Goal: Find specific page/section: Find specific page/section

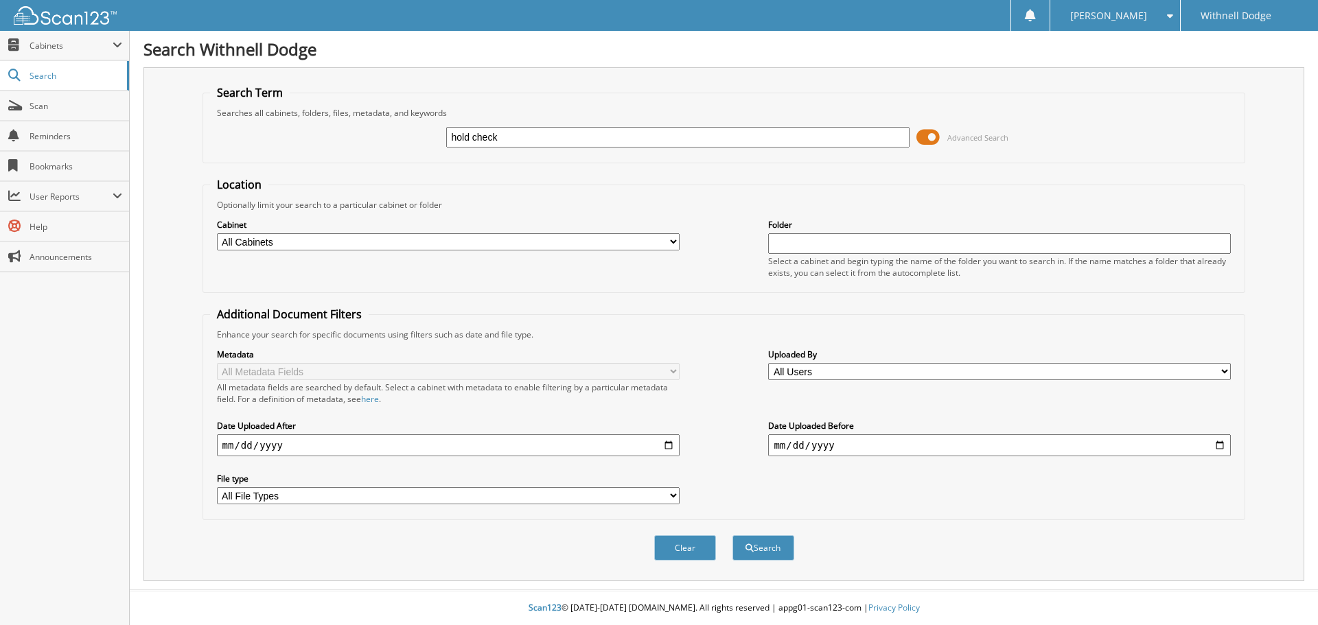
type input "hold check"
click at [732, 535] on button "Search" at bounding box center [763, 547] width 62 height 25
type input "hold"
click at [767, 552] on button "Search" at bounding box center [763, 547] width 62 height 25
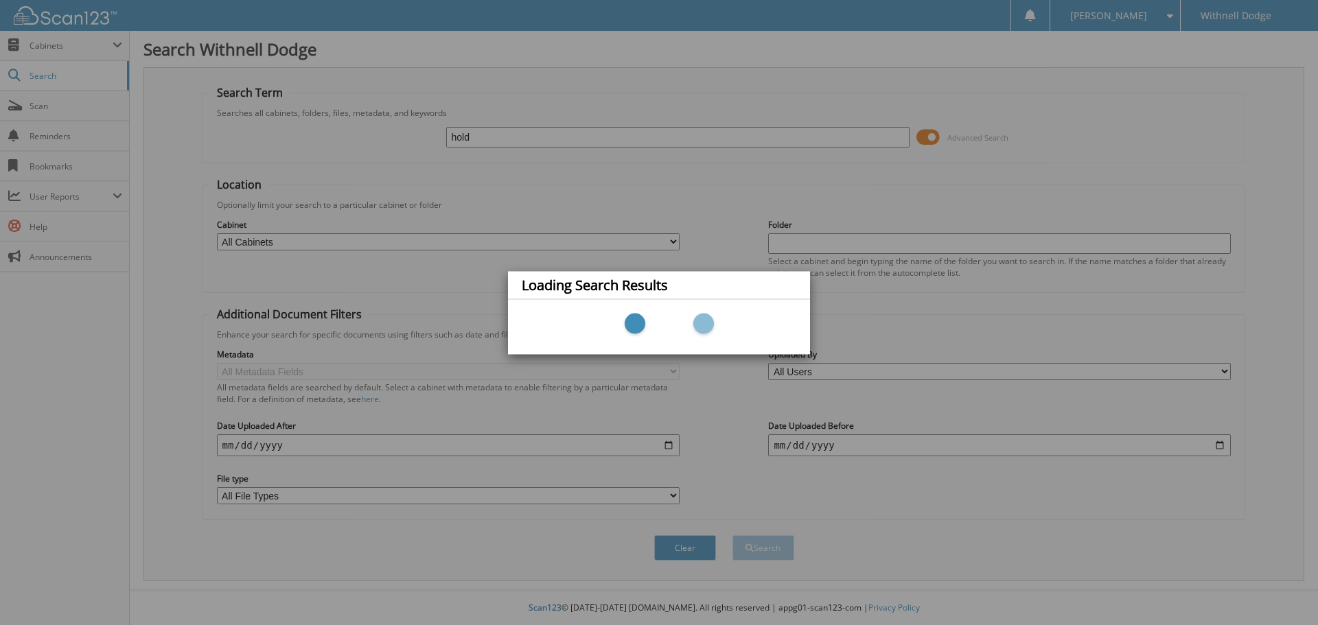
click at [158, 351] on div "Loading Search Results" at bounding box center [659, 312] width 1318 height 625
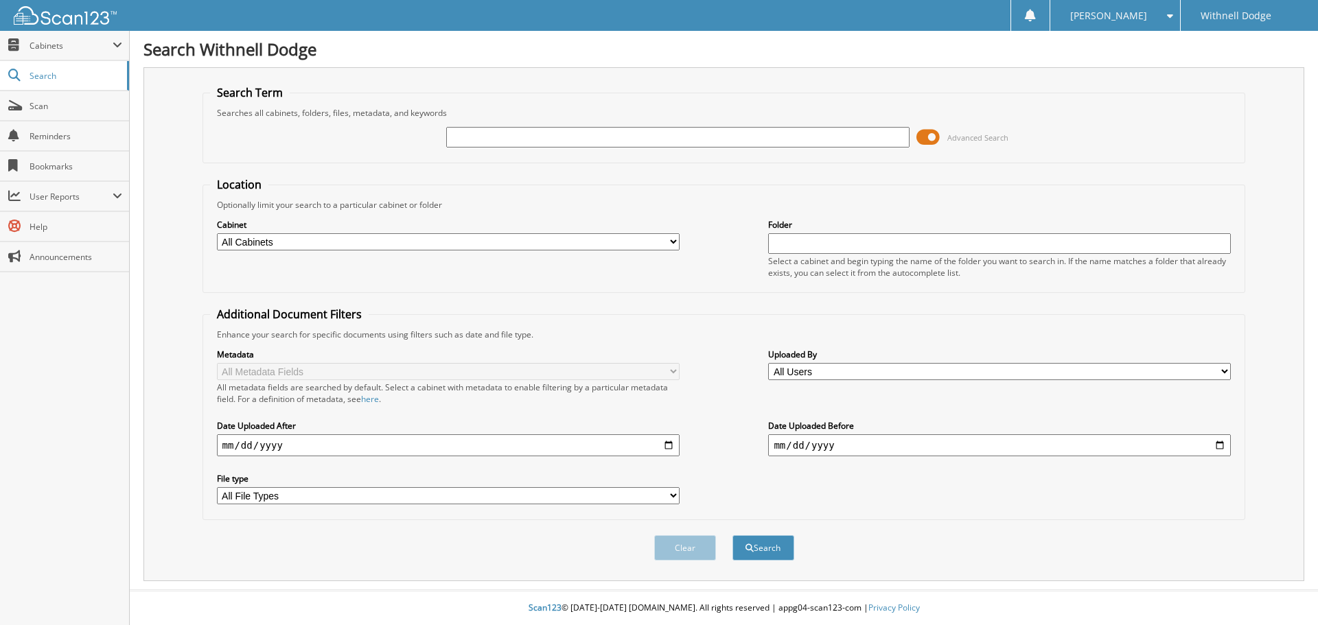
click at [695, 222] on div "Cabinet All Cabinets CAR DEALS 2015 CAR DEALS 2016 CAR DEALS 2017 CAR DEALS 201…" at bounding box center [724, 248] width 1028 height 75
click at [696, 222] on div "Cabinet All Cabinets CAR DEALS 2015 CAR DEALS 2016 CAR DEALS 2017 CAR DEALS 201…" at bounding box center [724, 248] width 1028 height 75
click at [565, 135] on input "text" at bounding box center [677, 137] width 463 height 21
type input "p0978"
click at [732, 535] on button "Search" at bounding box center [763, 547] width 62 height 25
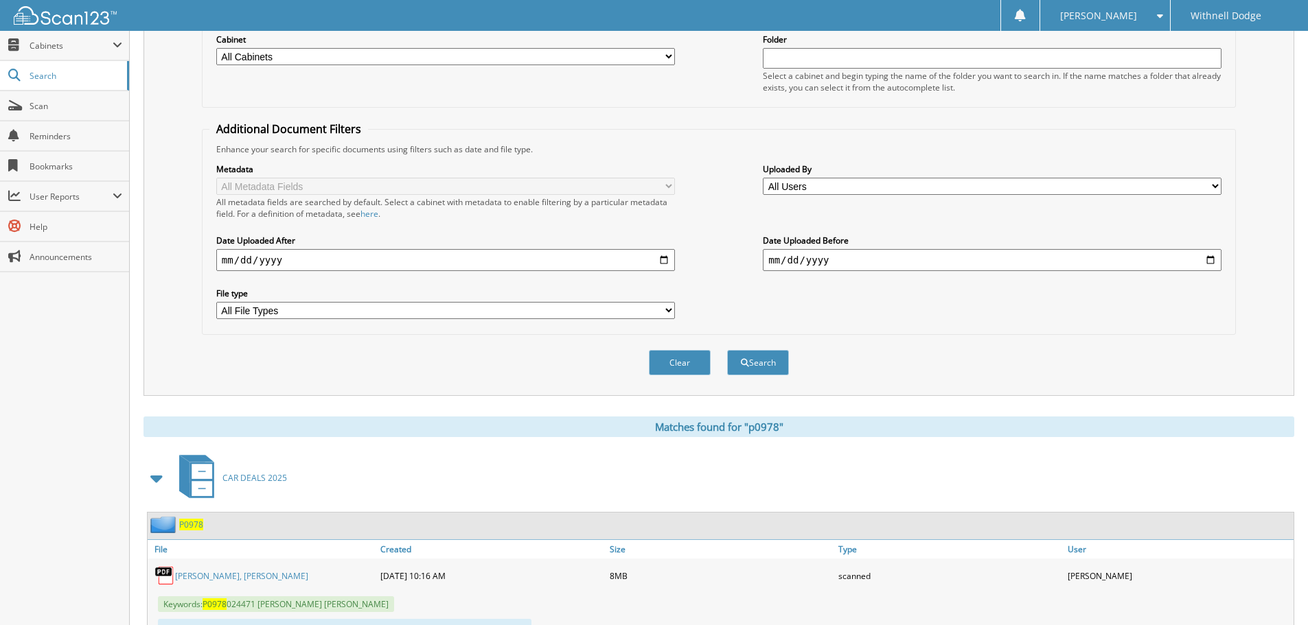
scroll to position [249, 0]
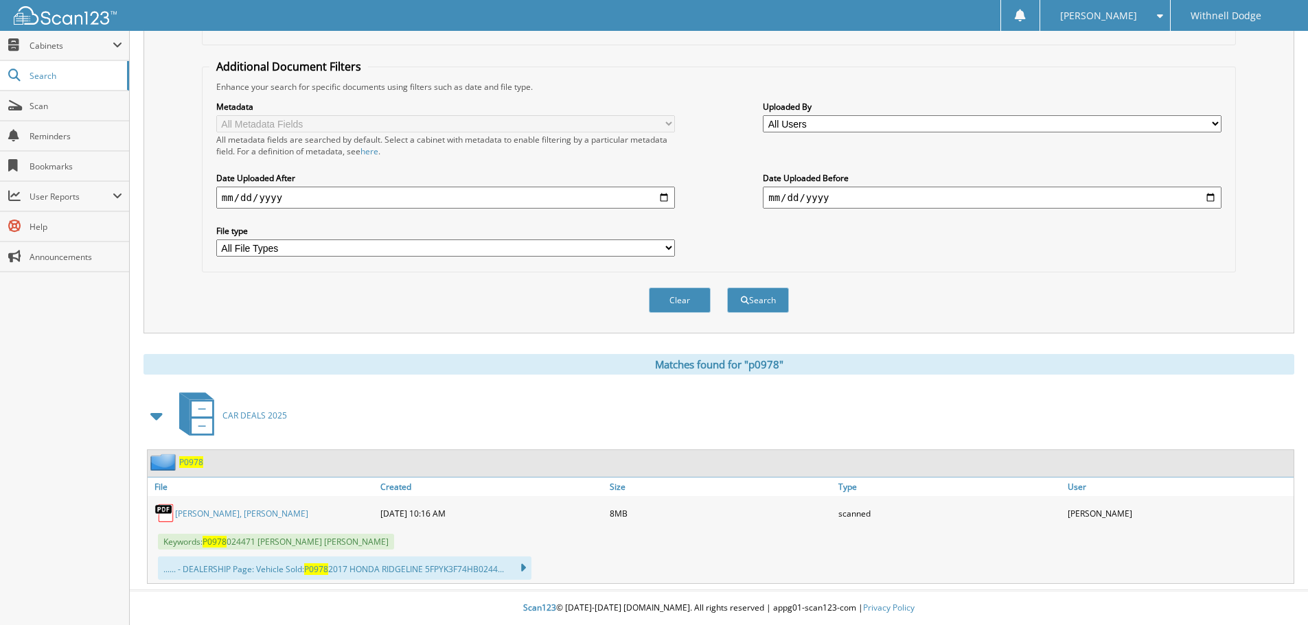
click at [249, 510] on link "[PERSON_NAME], [PERSON_NAME]" at bounding box center [241, 514] width 133 height 12
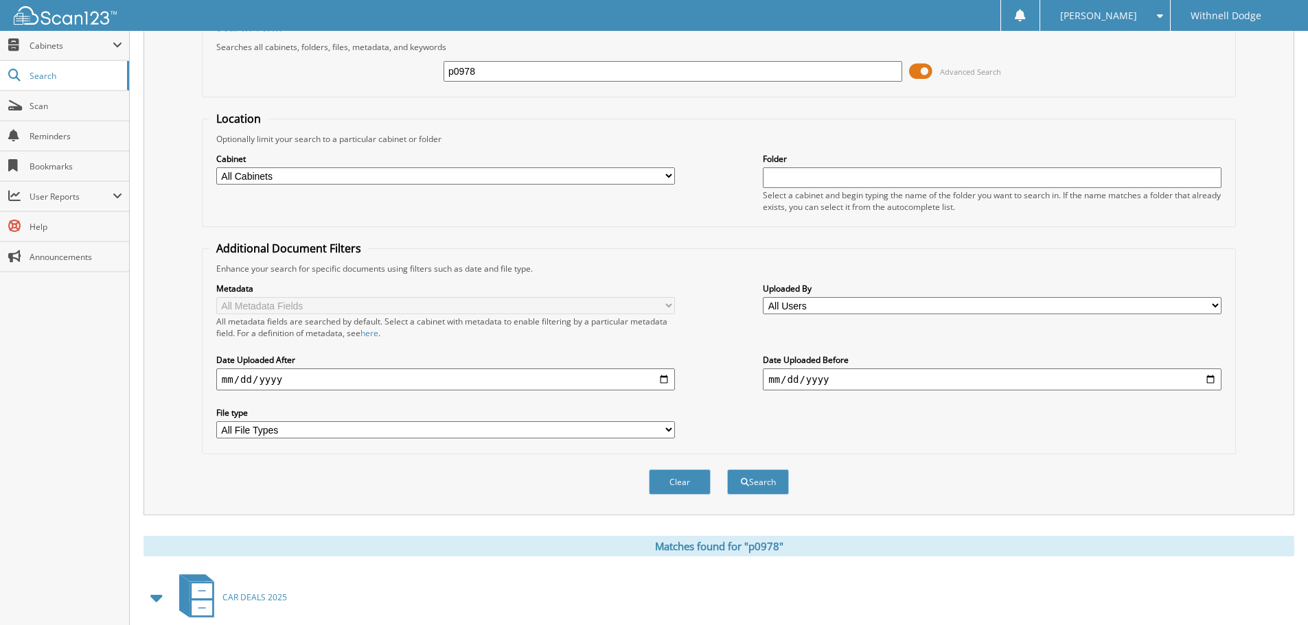
scroll to position [0, 0]
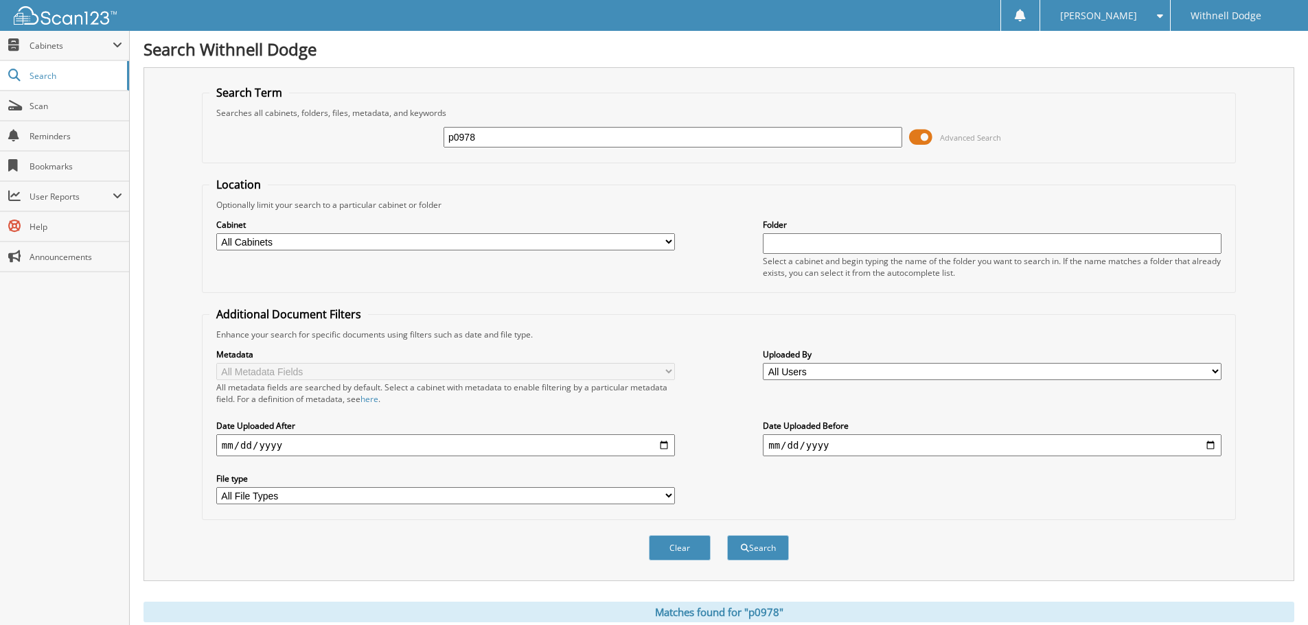
drag, startPoint x: 527, startPoint y: 130, endPoint x: 334, endPoint y: 113, distance: 192.9
click at [371, 118] on fieldset "Search Term Searches all cabinets, folders, files, metadata, and keywords p0978…" at bounding box center [719, 124] width 1034 height 78
type input "p1015"
click at [727, 535] on button "Search" at bounding box center [758, 547] width 62 height 25
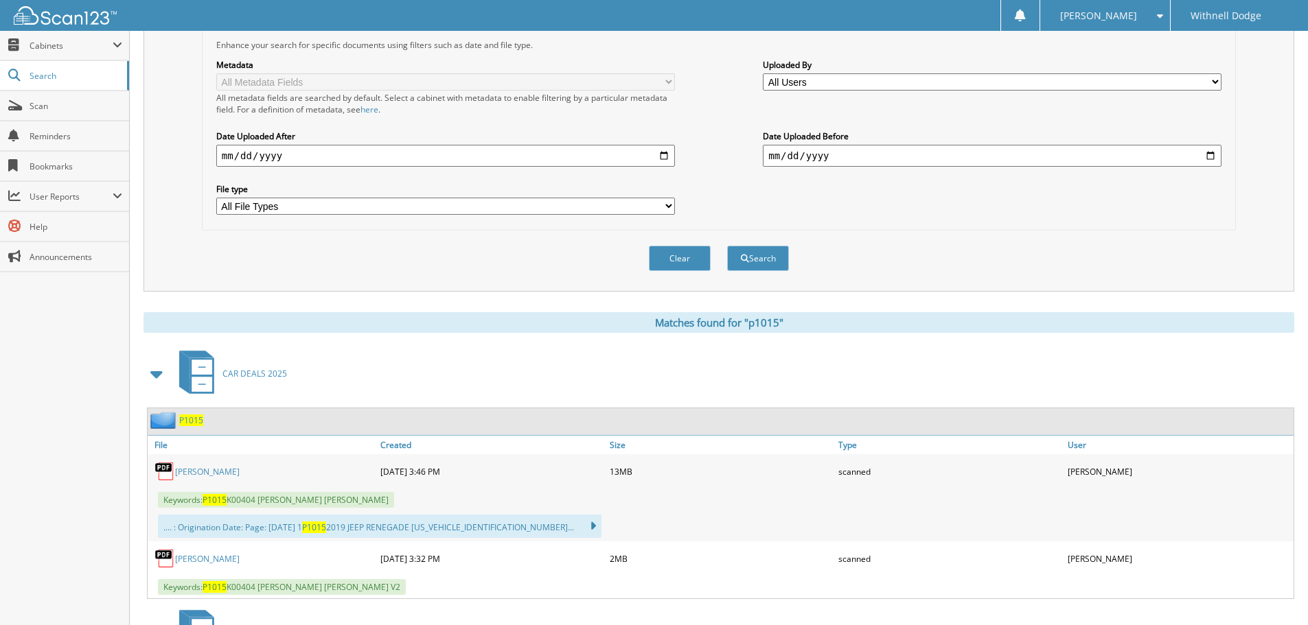
scroll to position [412, 0]
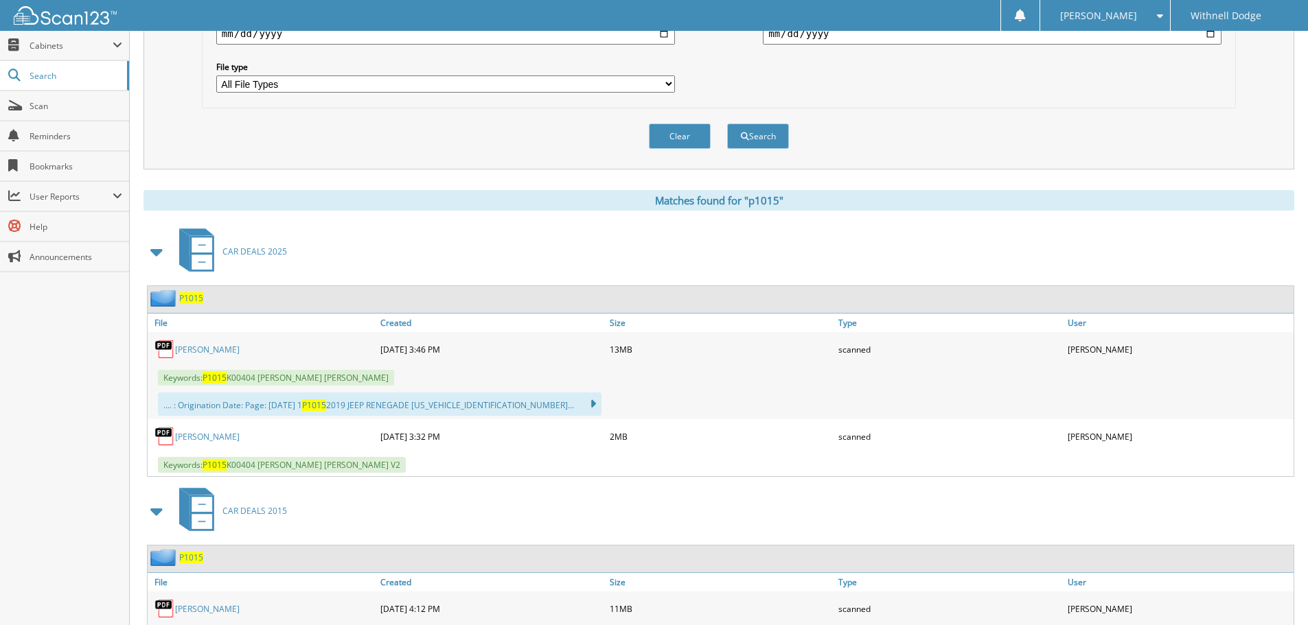
click at [209, 354] on link "[PERSON_NAME]" at bounding box center [207, 350] width 65 height 12
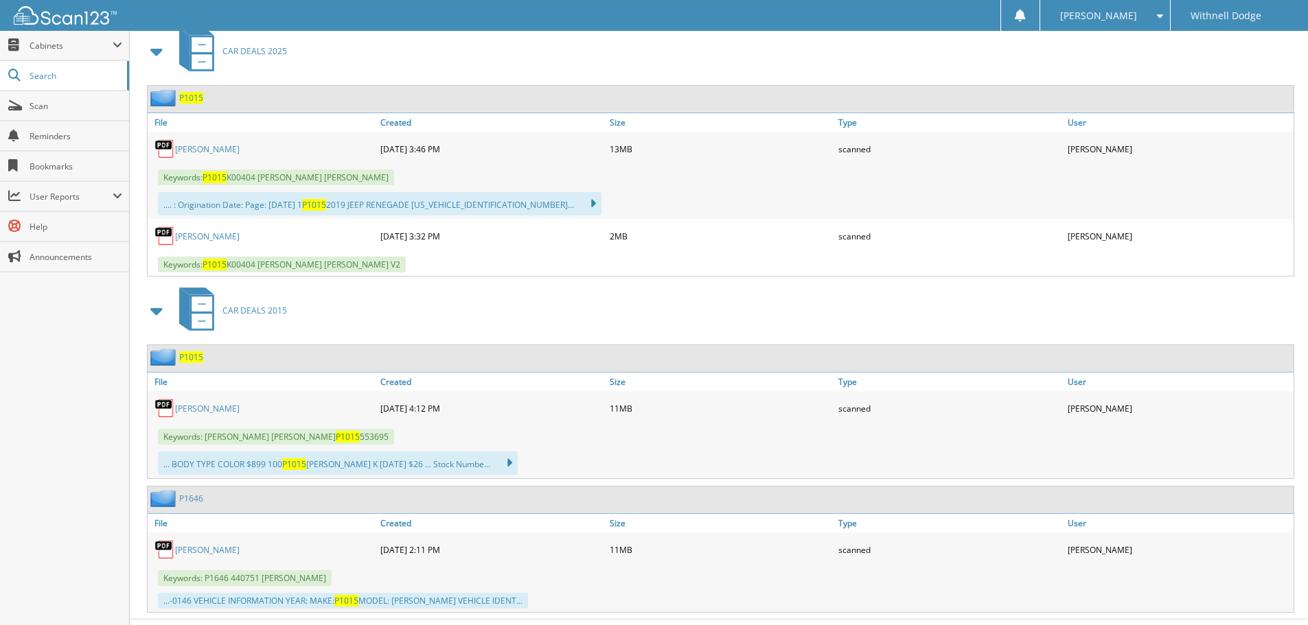
scroll to position [618, 0]
